Goal: Information Seeking & Learning: Learn about a topic

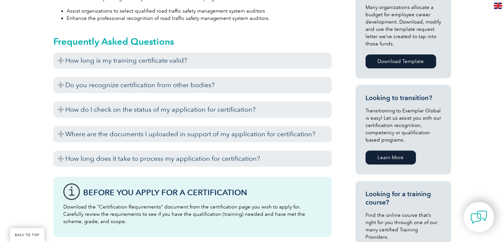
scroll to position [331, 0]
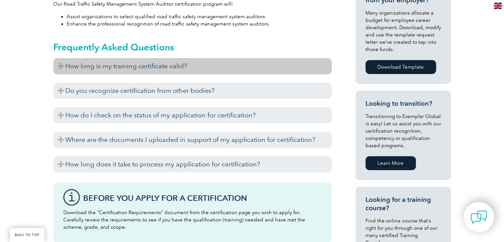
click at [93, 63] on h3 "How long is my training certificate valid?" at bounding box center [192, 66] width 278 height 16
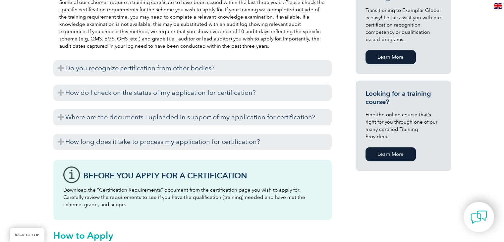
scroll to position [451, 0]
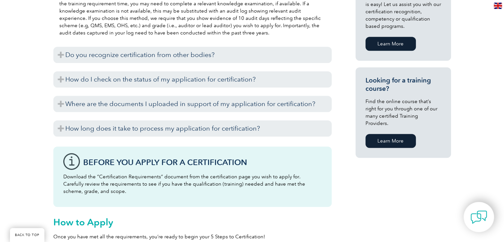
click at [93, 63] on div "There are current agreements with IRCA/CQI, PECB, and the CCAA to recognize cer…" at bounding box center [192, 64] width 278 height 3
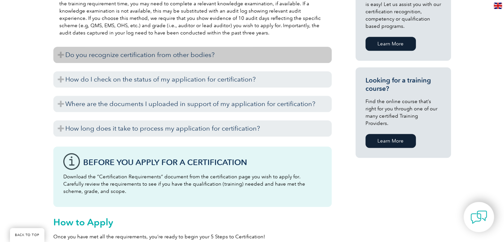
click at [98, 51] on h3 "Do you recognize certification from other bodies?" at bounding box center [192, 55] width 278 height 16
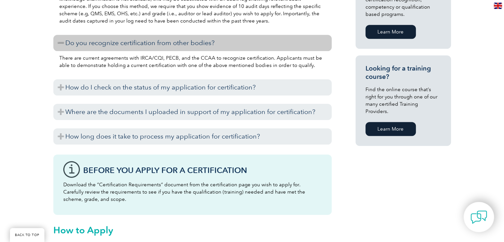
scroll to position [464, 0]
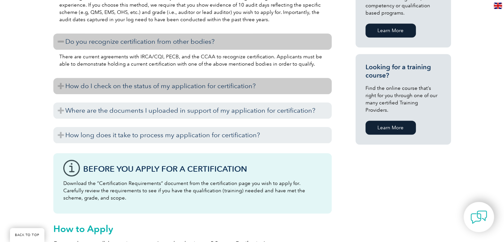
click at [114, 82] on h3 "How do I check on the status of my application for certification?" at bounding box center [192, 86] width 278 height 16
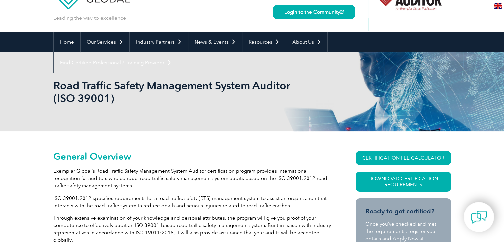
scroll to position [0, 0]
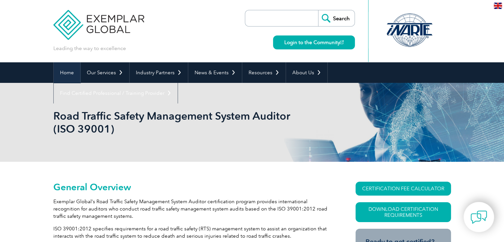
click at [65, 72] on link "Home" at bounding box center [67, 72] width 27 height 21
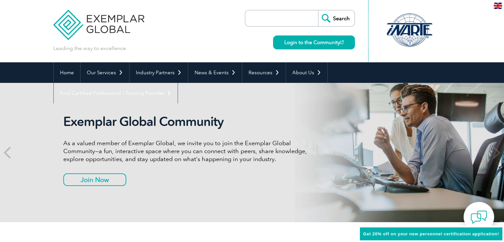
click at [302, 122] on h2 "Exemplar Global Community" at bounding box center [187, 121] width 248 height 15
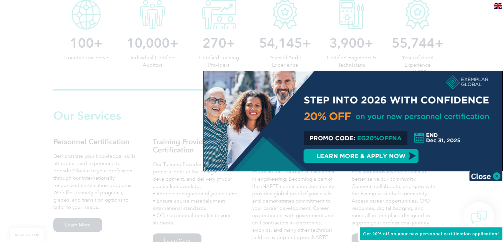
scroll to position [371, 0]
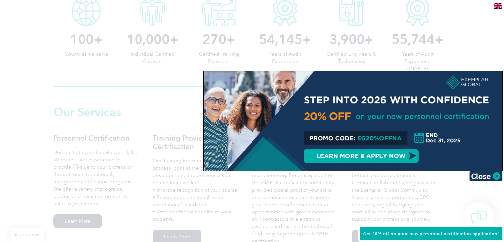
click at [298, 190] on div at bounding box center [252, 121] width 504 height 242
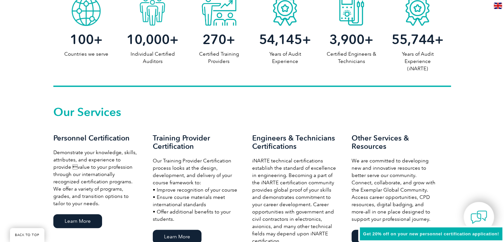
click at [249, 106] on div "Our Services Personnel Certification Demonstrate your knowledge, skills, attrib…" at bounding box center [252, 187] width 504 height 200
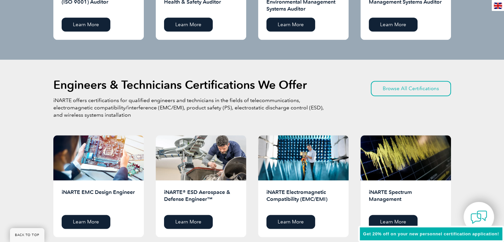
scroll to position [782, 0]
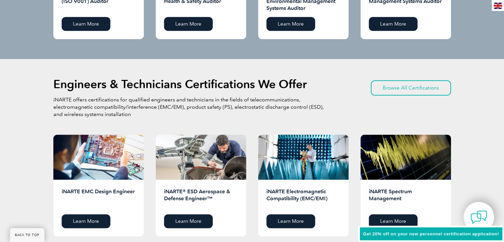
click at [17, 151] on div "Engineers & Technicians Certifications We Offer iNARTE offers certifications fo…" at bounding box center [252, 157] width 504 height 197
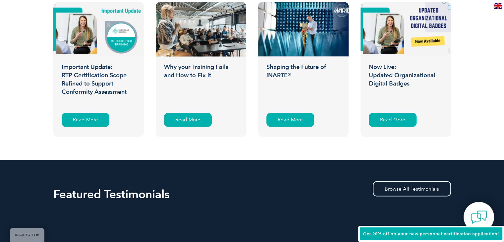
scroll to position [1087, 0]
